Goal: Task Accomplishment & Management: Complete application form

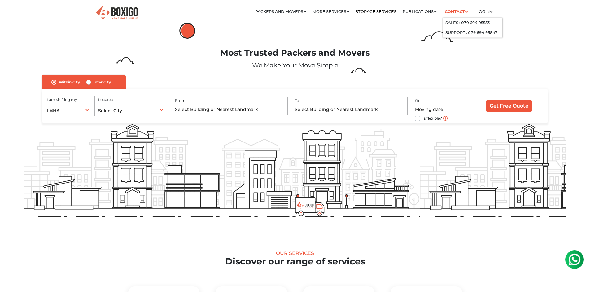
click at [463, 15] on link "Contact" at bounding box center [457, 12] width 28 height 10
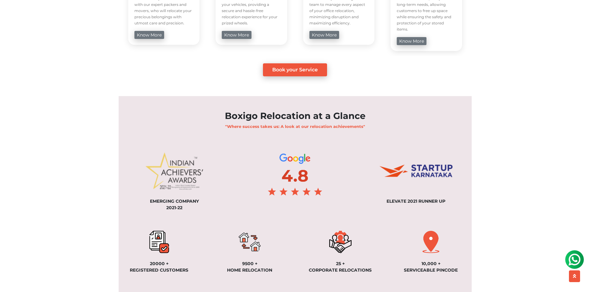
scroll to position [495, 0]
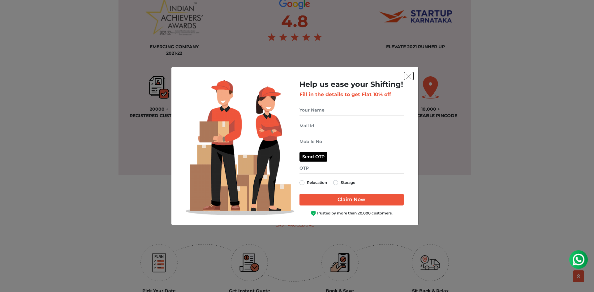
click at [412, 79] on button "get free quote dialog" at bounding box center [408, 76] width 9 height 8
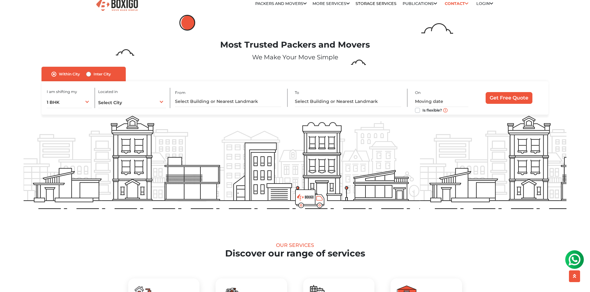
scroll to position [0, 0]
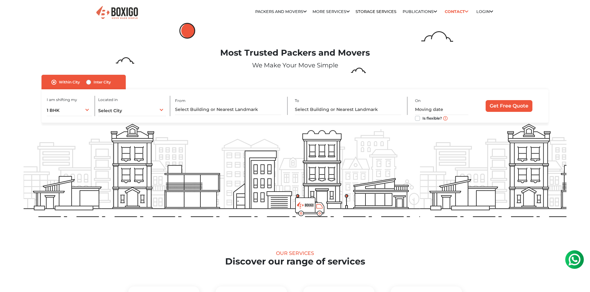
click at [99, 14] on img at bounding box center [116, 12] width 43 height 15
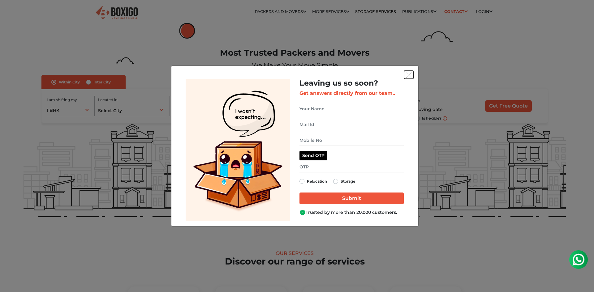
click at [408, 74] on img "get free quote dialog" at bounding box center [409, 75] width 6 height 6
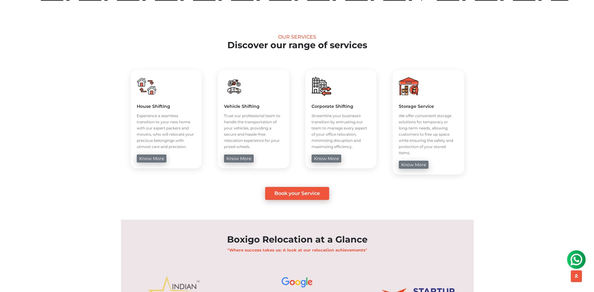
scroll to position [371, 0]
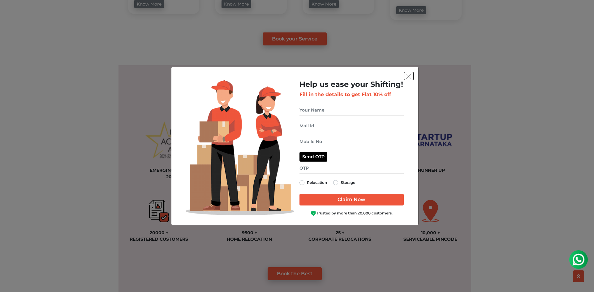
click at [408, 74] on img "get free quote dialog" at bounding box center [409, 77] width 6 height 6
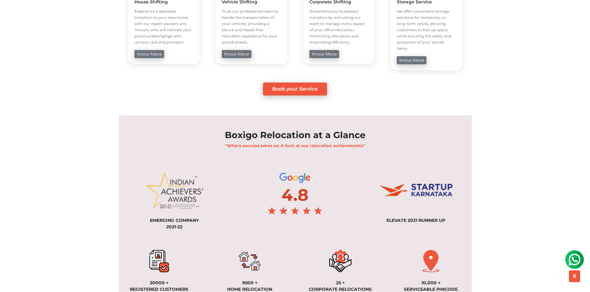
scroll to position [0, 0]
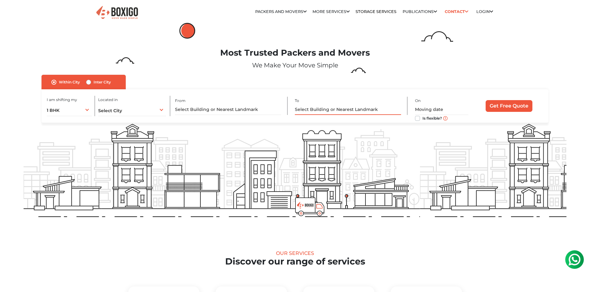
drag, startPoint x: 296, startPoint y: 109, endPoint x: 395, endPoint y: 105, distance: 99.1
click at [395, 105] on input "text" at bounding box center [348, 109] width 106 height 11
click at [361, 114] on input "text" at bounding box center [348, 109] width 106 height 11
click at [208, 108] on input "text" at bounding box center [228, 109] width 106 height 11
click at [159, 110] on div "Select City Select City [GEOGRAPHIC_DATA] [GEOGRAPHIC_DATA] [GEOGRAPHIC_DATA] […" at bounding box center [132, 109] width 68 height 13
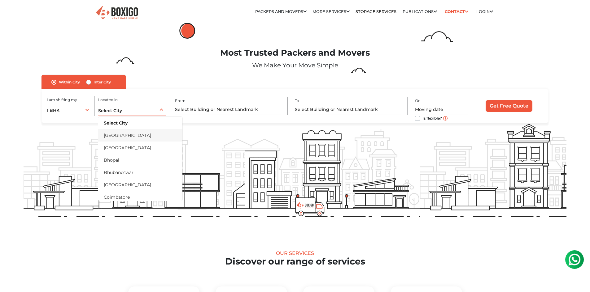
click at [120, 132] on li "[GEOGRAPHIC_DATA]" at bounding box center [140, 135] width 84 height 12
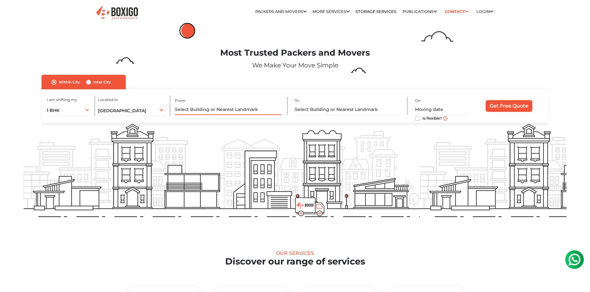
click at [219, 107] on input "text" at bounding box center [228, 109] width 106 height 11
drag, startPoint x: 218, startPoint y: 105, endPoint x: 210, endPoint y: 108, distance: 8.0
click at [210, 108] on input "text" at bounding box center [228, 109] width 106 height 11
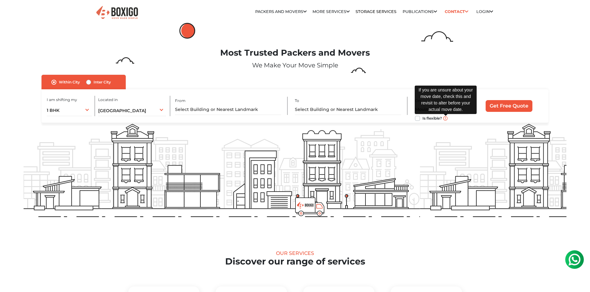
click at [445, 120] on img at bounding box center [445, 118] width 4 height 4
drag, startPoint x: 336, startPoint y: 211, endPoint x: 268, endPoint y: 214, distance: 68.2
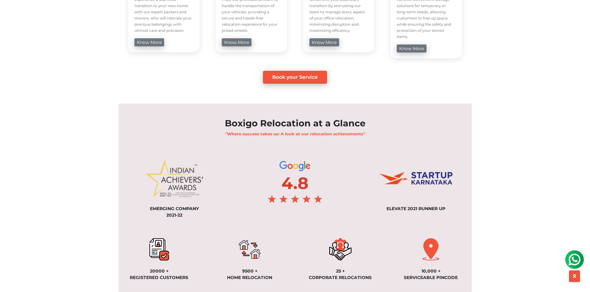
scroll to position [402, 0]
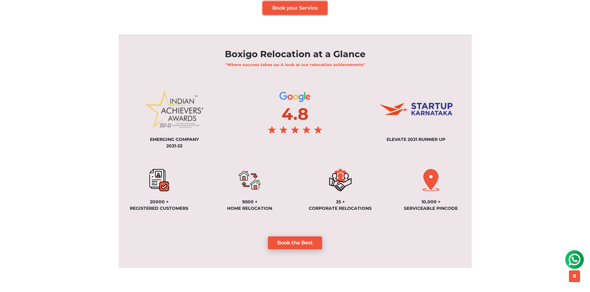
click at [318, 2] on link "Book your Service" at bounding box center [295, 8] width 64 height 13
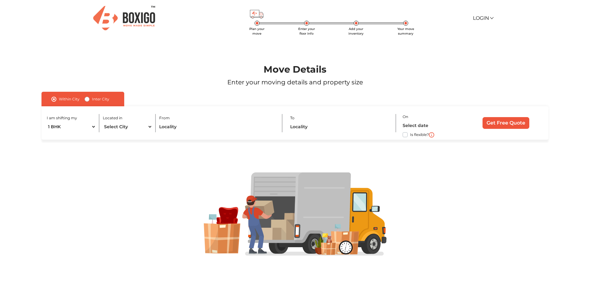
click at [125, 120] on div "Located in Select City Bangalore Bengaluru Bhopal Bhubaneswar Chennai Coimbator…" at bounding box center [129, 123] width 53 height 18
click at [124, 127] on select "Select City Bangalore Bengaluru Bhopal Bhubaneswar Chennai Coimbatore Cuttack D…" at bounding box center [128, 127] width 50 height 11
select select "[GEOGRAPHIC_DATA]"
click at [103, 122] on select "Select City Bangalore Bengaluru Bhopal Bhubaneswar Chennai Coimbatore Cuttack D…" at bounding box center [128, 127] width 50 height 11
click at [184, 130] on input "text" at bounding box center [217, 127] width 116 height 11
